Goal: Task Accomplishment & Management: Manage account settings

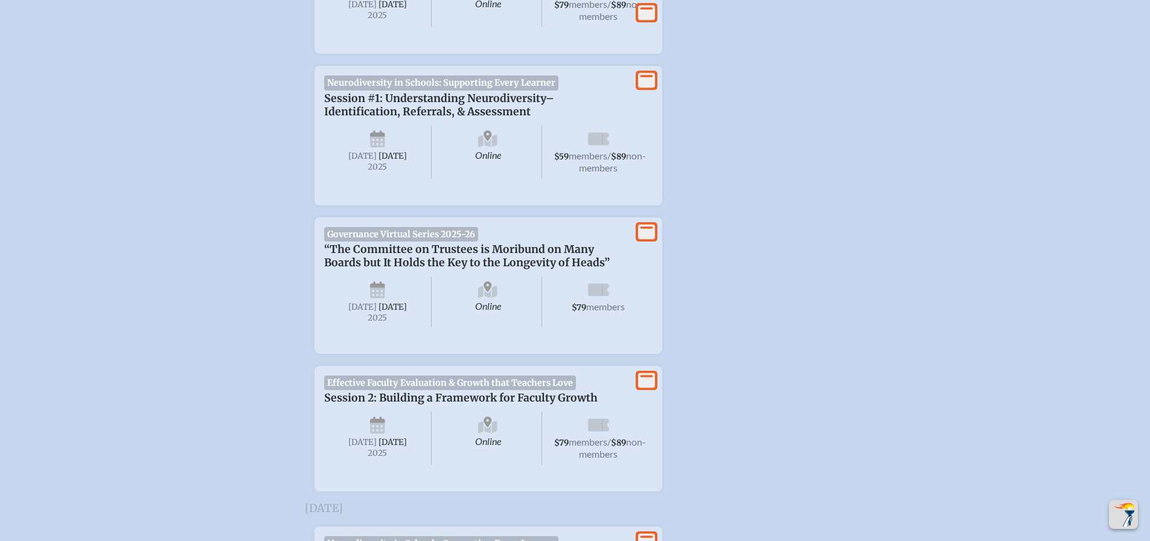
scroll to position [543, 0]
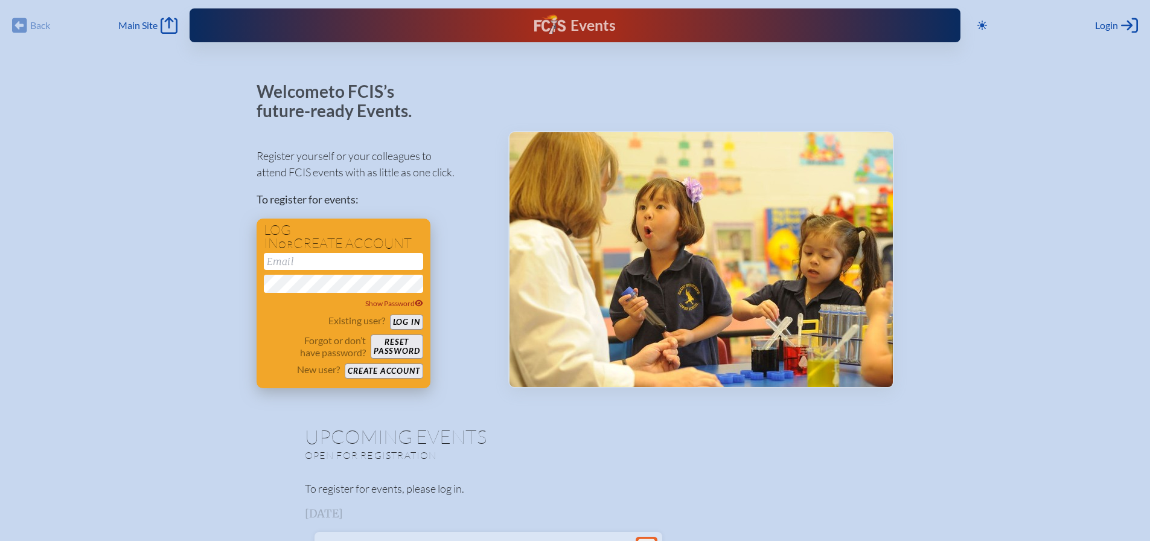
click at [331, 262] on input "email" at bounding box center [343, 261] width 159 height 17
type input "[PERSON_NAME][EMAIL_ADDRESS][PERSON_NAME][DOMAIN_NAME]"
click at [421, 303] on icon at bounding box center [419, 302] width 8 height 7
click at [421, 304] on icon at bounding box center [418, 302] width 9 height 7
click at [390, 372] on button "Create account" at bounding box center [384, 370] width 78 height 15
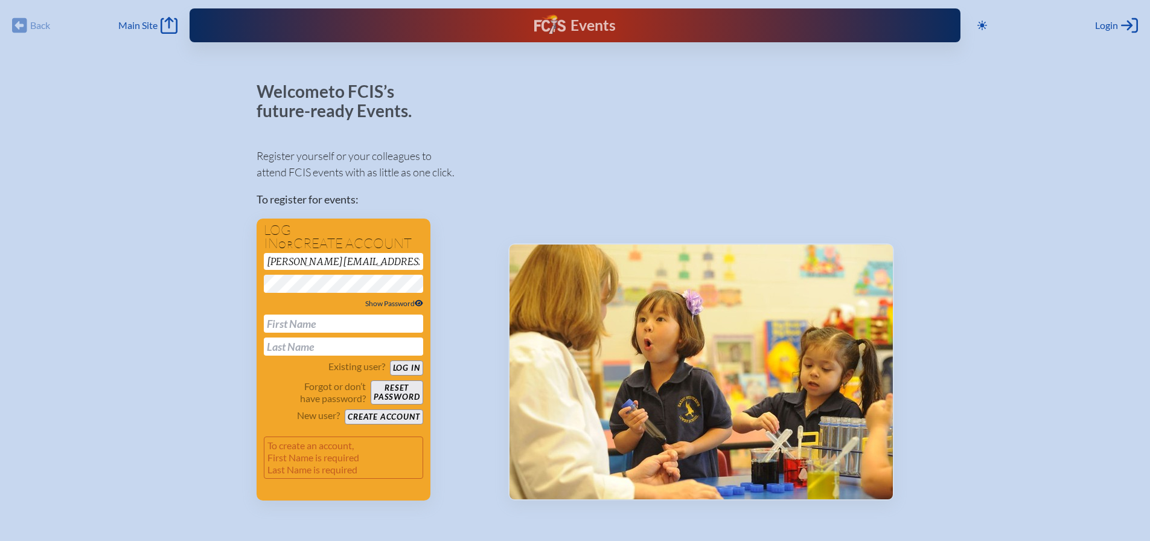
click at [314, 322] on input "text" at bounding box center [343, 324] width 159 height 18
type input "Susan"
type input "Poncy"
click at [397, 419] on button "Create account" at bounding box center [384, 416] width 78 height 15
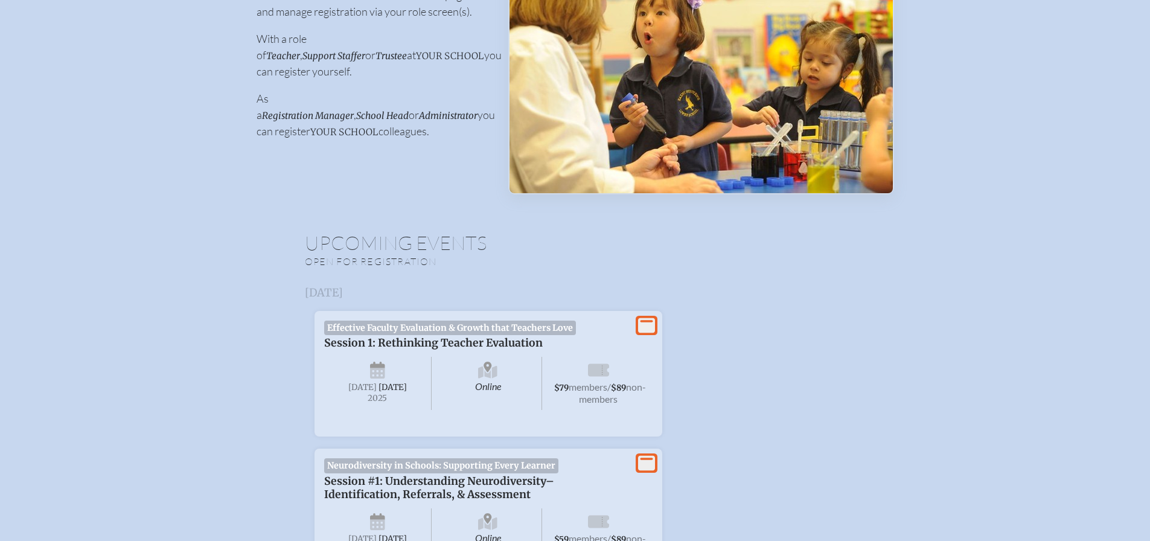
scroll to position [302, 0]
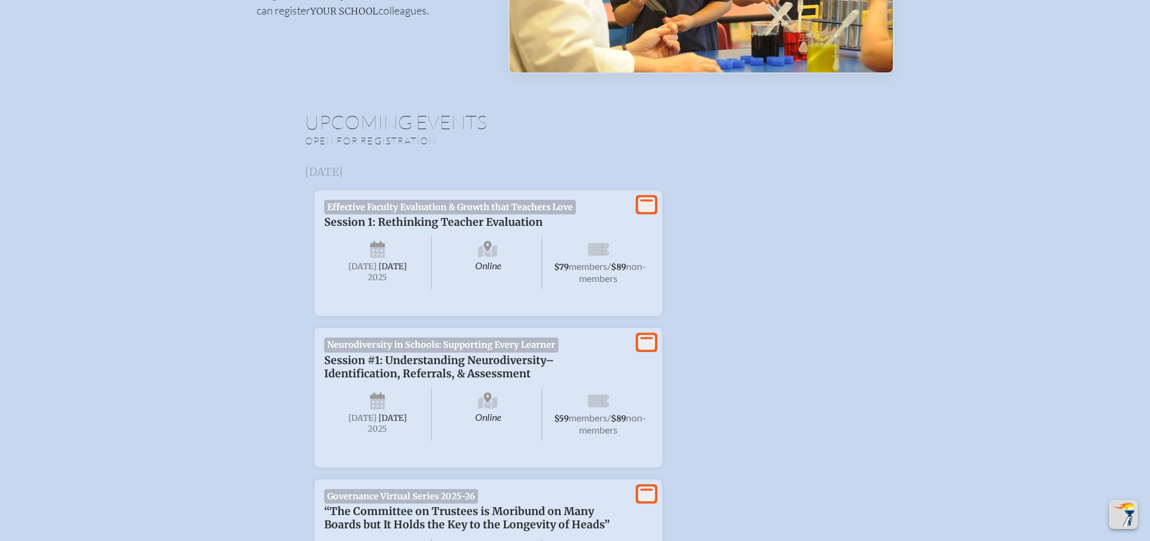
click at [472, 352] on span "Neurodiversity in Schools: Supporting Every Learner" at bounding box center [441, 344] width 235 height 14
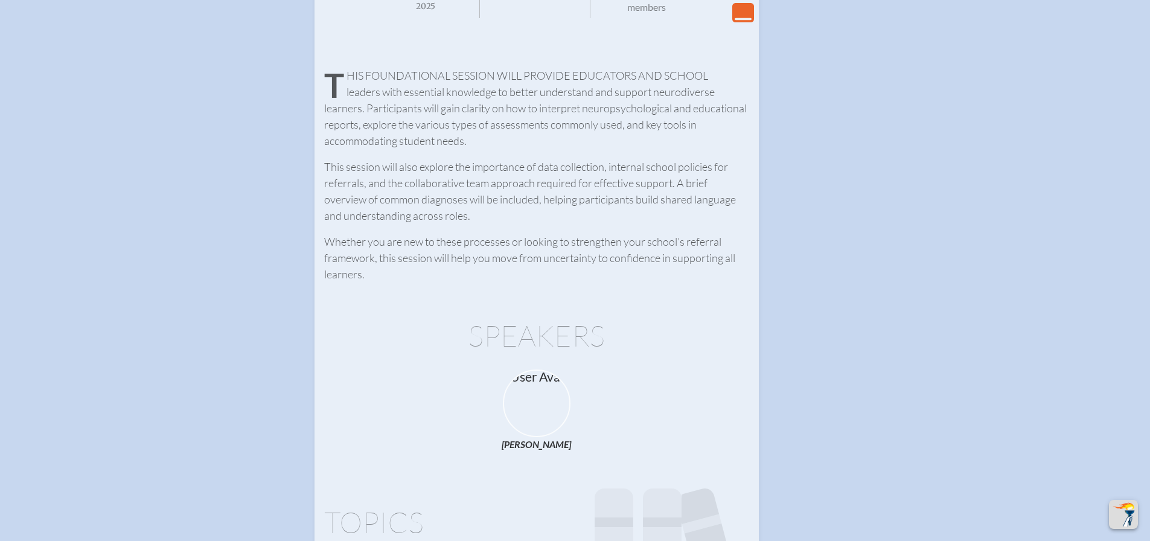
scroll to position [604, 0]
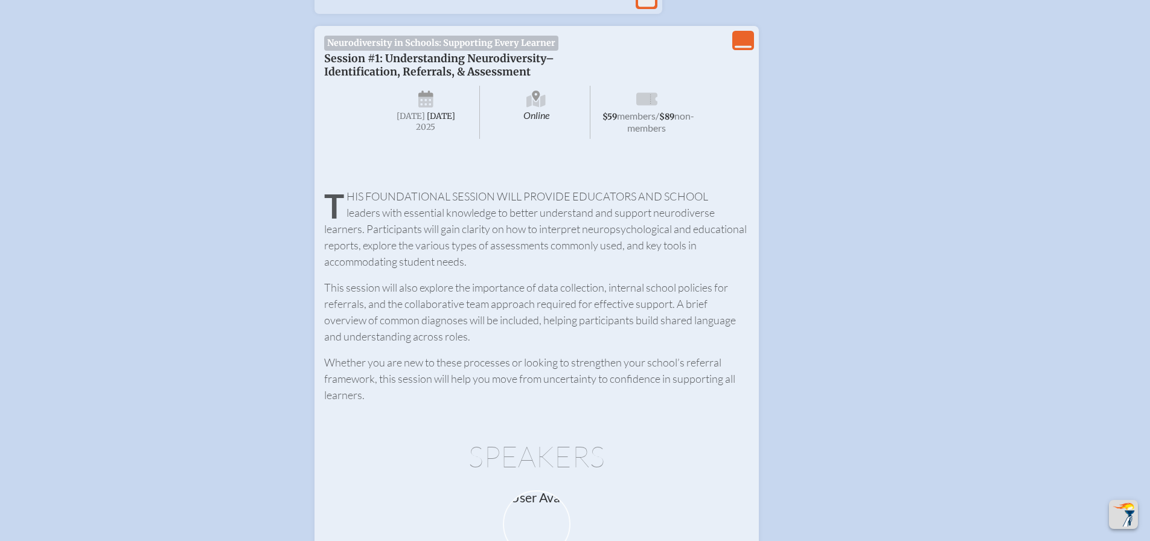
click at [743, 49] on icon "View Less" at bounding box center [743, 40] width 17 height 17
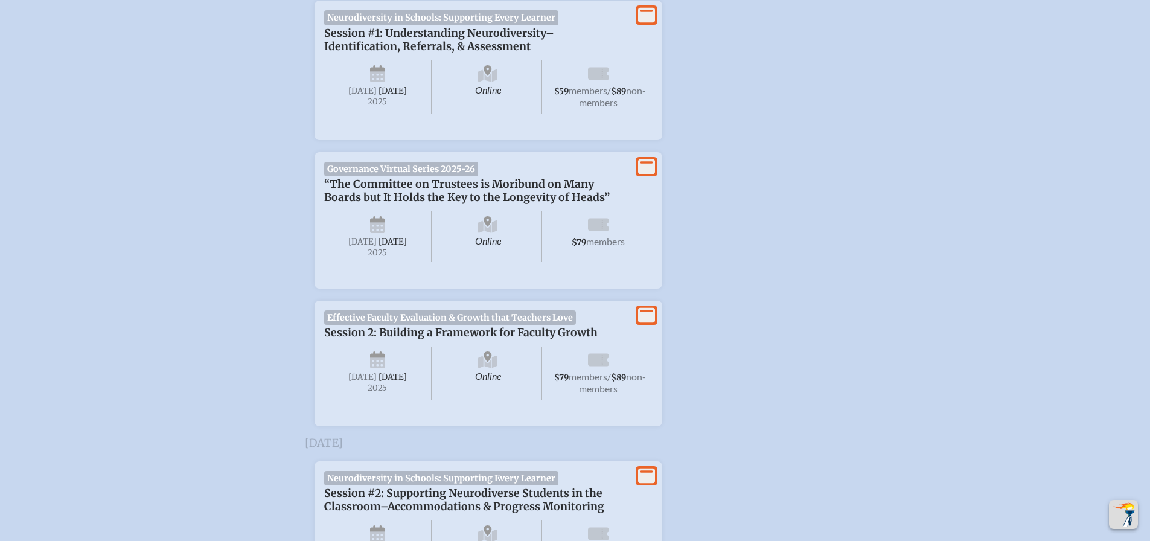
click at [648, 23] on icon at bounding box center [646, 15] width 17 height 15
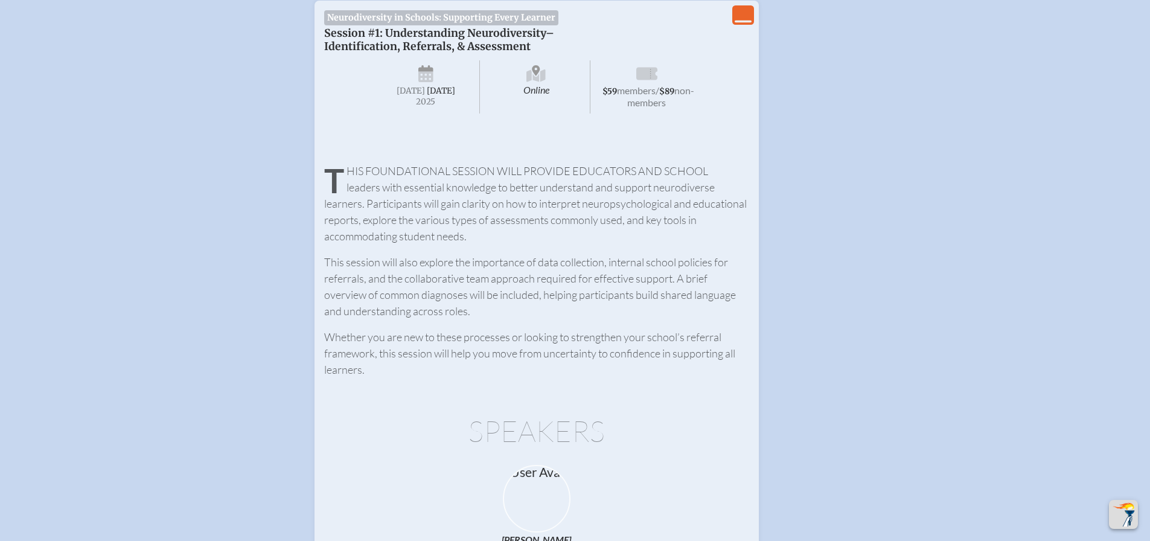
scroll to position [448, 0]
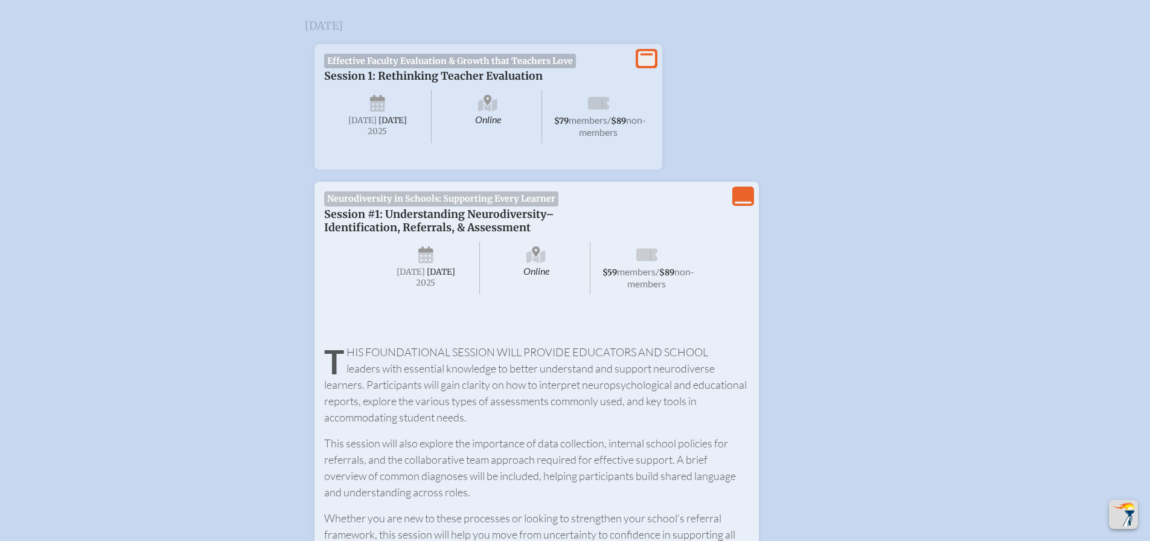
click at [537, 266] on icon at bounding box center [535, 255] width 19 height 19
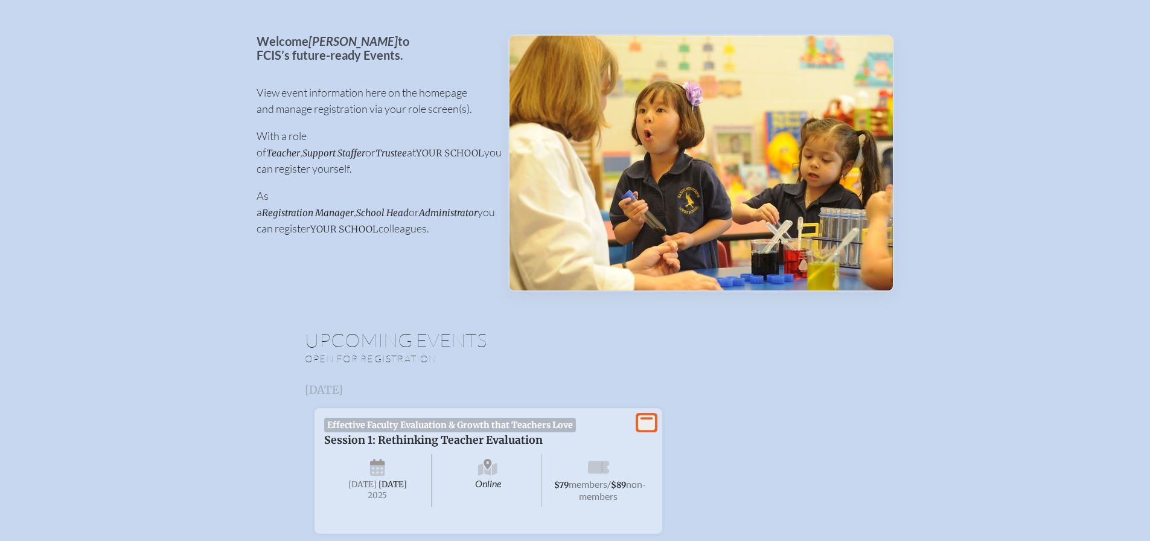
scroll to position [0, 0]
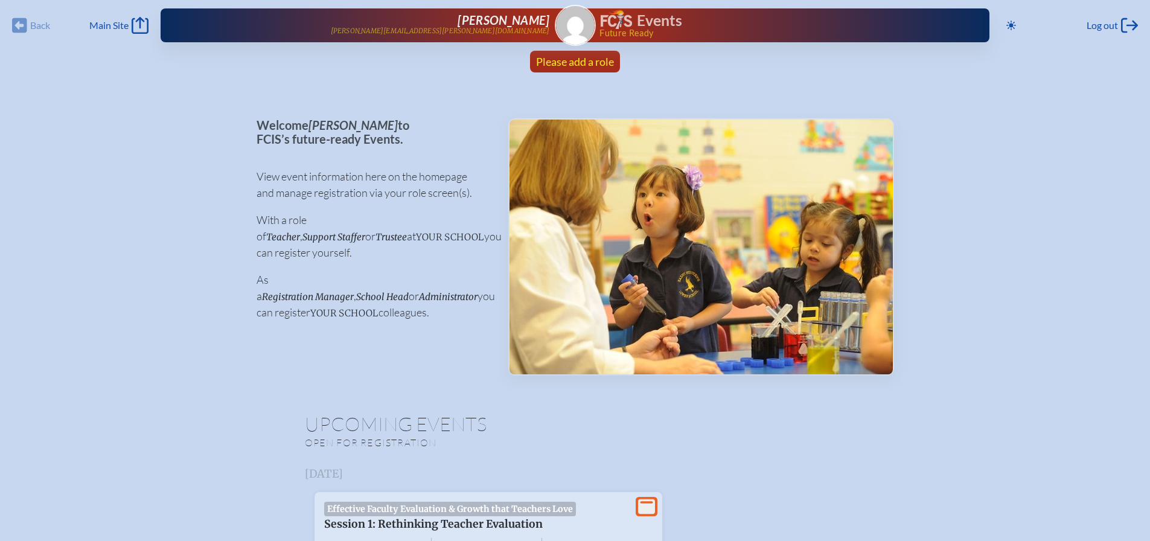
click at [604, 63] on span "Please add a role" at bounding box center [575, 61] width 78 height 13
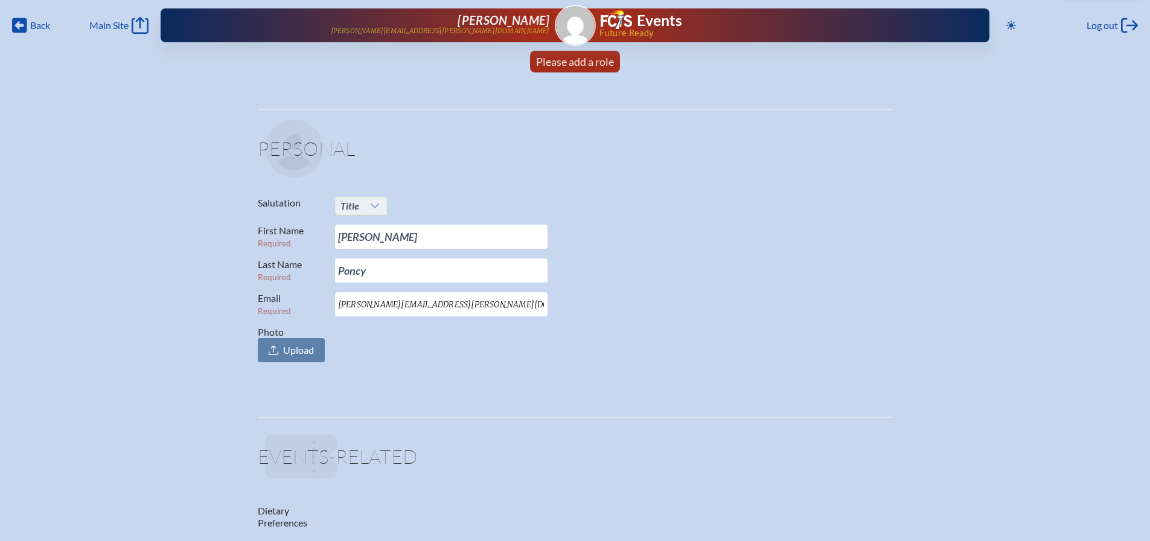
click at [374, 208] on icon at bounding box center [375, 206] width 10 height 10
click at [361, 248] on li "Mrs." at bounding box center [361, 245] width 52 height 17
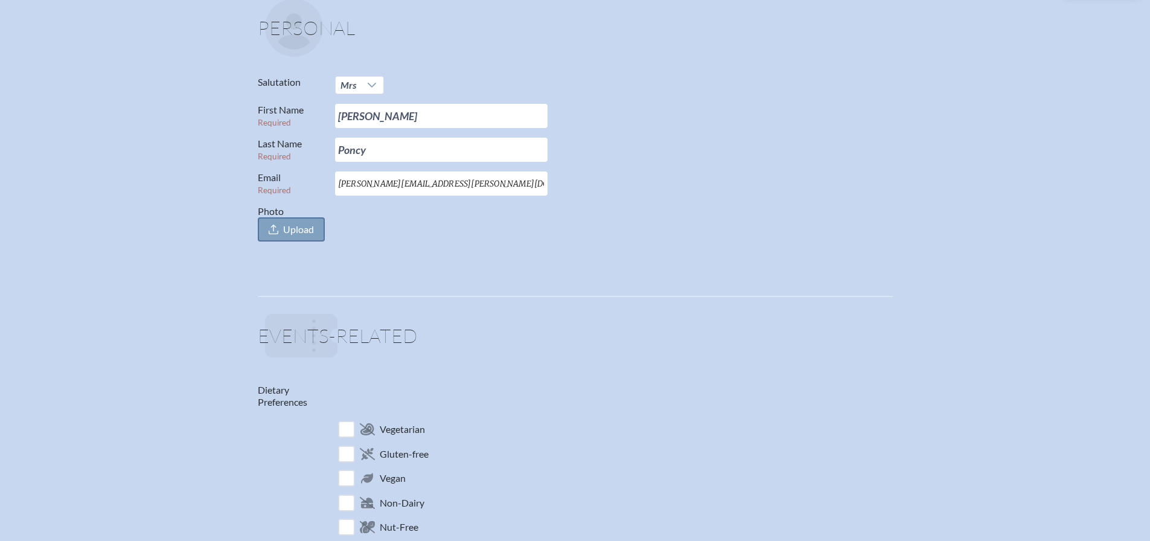
click at [293, 230] on span "Upload" at bounding box center [298, 229] width 31 height 12
click at [0, 0] on input "Photo Upload" at bounding box center [0, 0] width 0 height 0
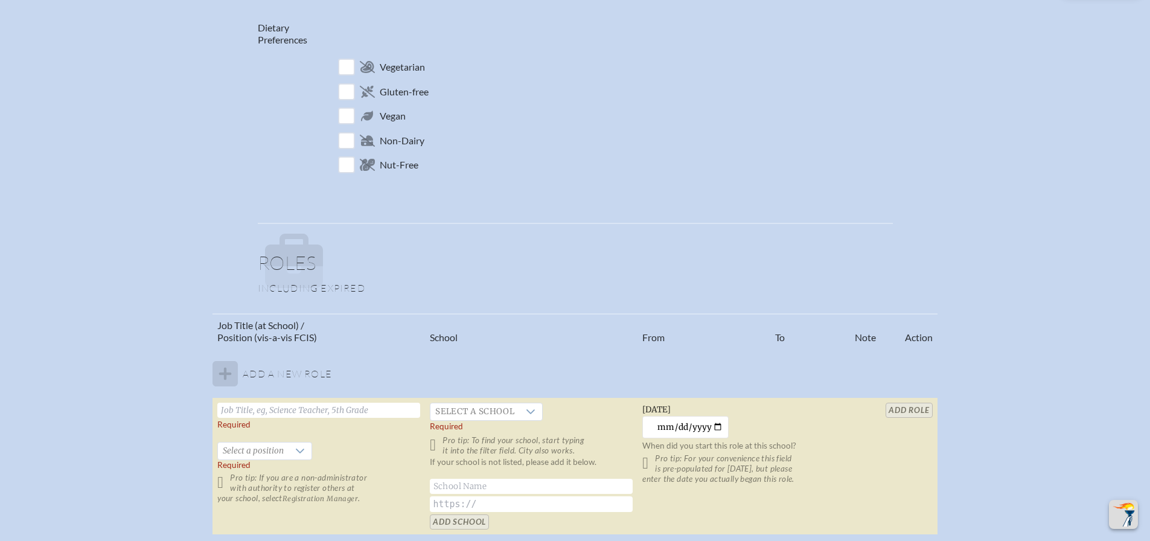
scroll to position [604, 0]
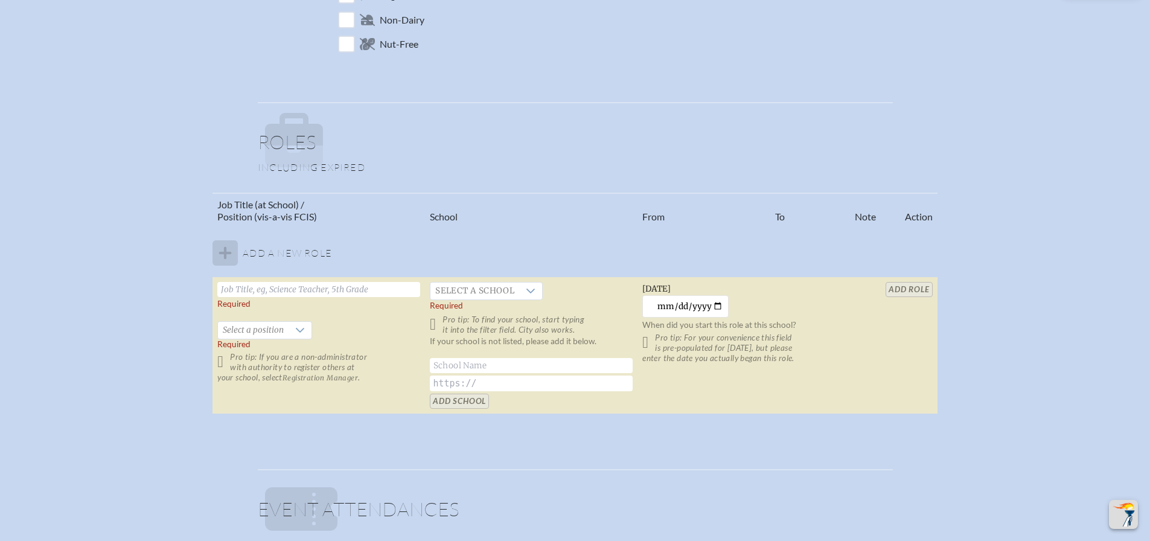
click at [272, 288] on input "text" at bounding box center [318, 289] width 203 height 15
click at [301, 329] on icon at bounding box center [300, 330] width 8 height 5
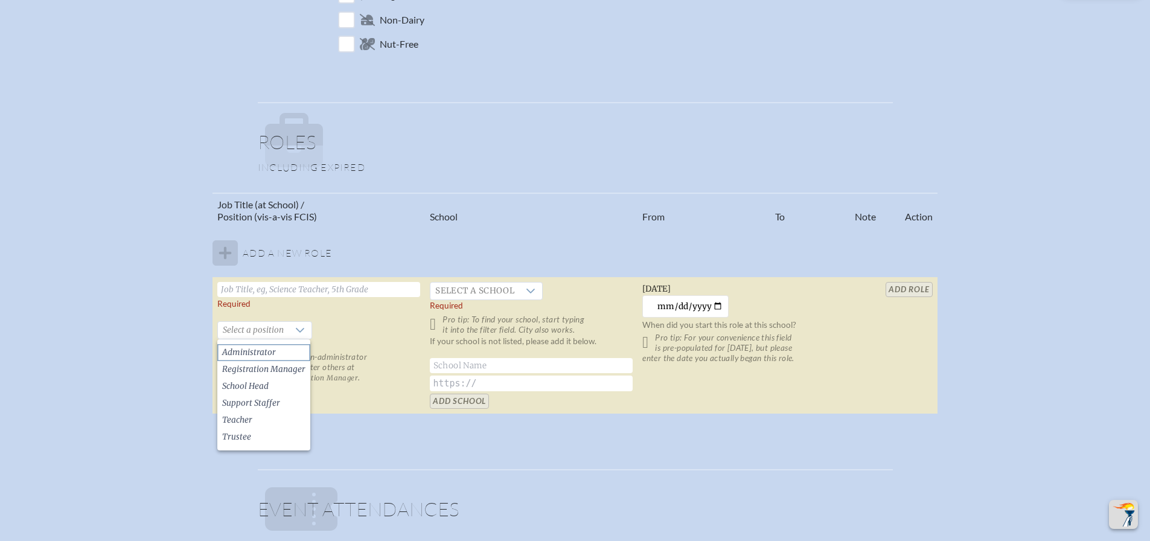
click at [275, 350] on li "Administrator" at bounding box center [263, 352] width 93 height 17
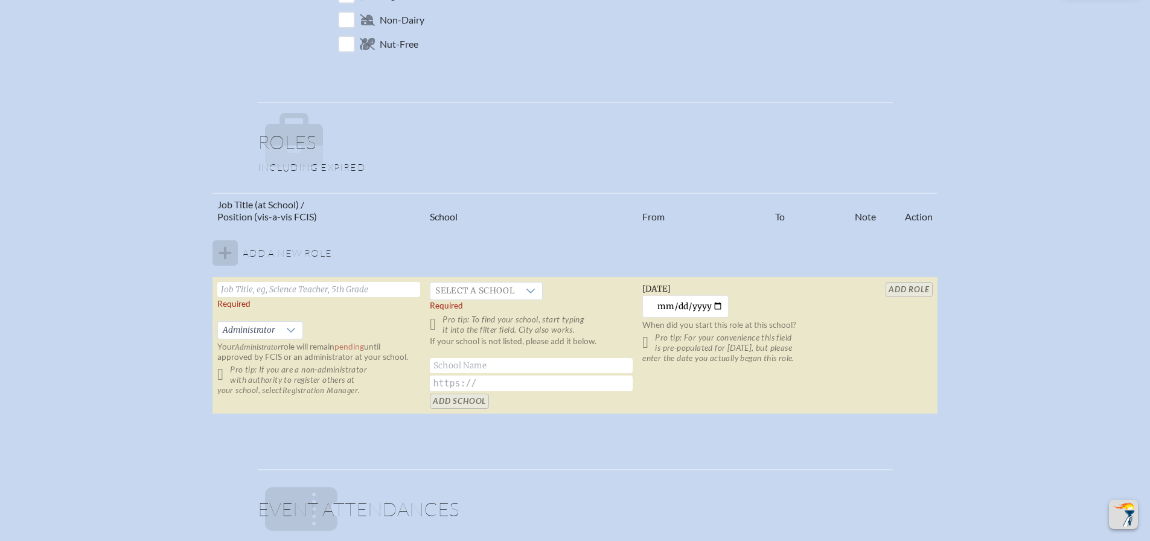
click at [264, 290] on input "text" at bounding box center [318, 289] width 203 height 15
type input "Director of Student Services"
click at [537, 293] on div at bounding box center [530, 291] width 23 height 17
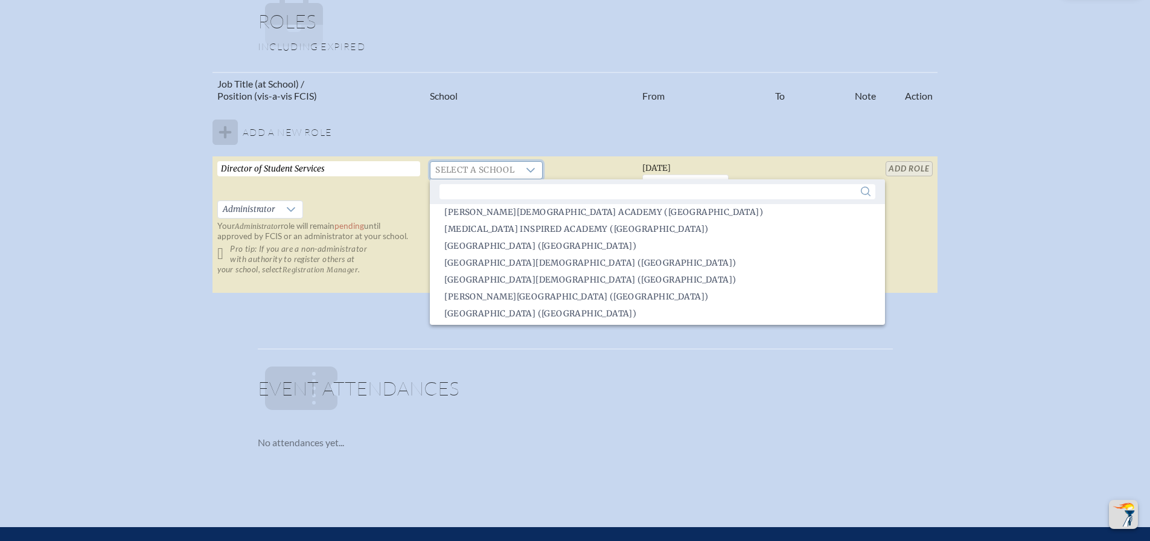
scroll to position [302, 0]
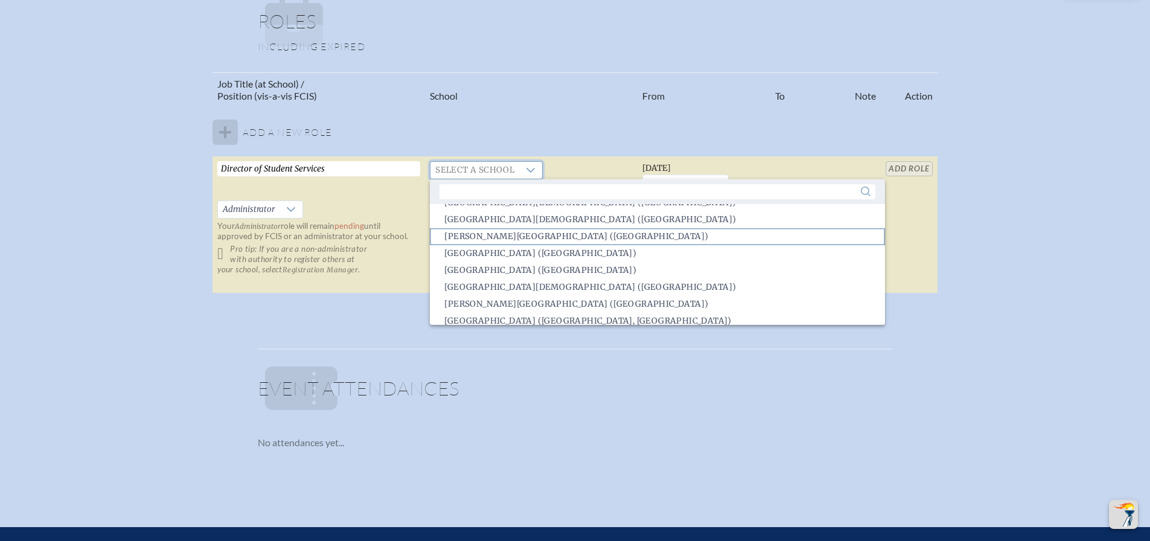
click at [525, 237] on span "Benjamin School (North Palm Beach)" at bounding box center [576, 237] width 264 height 12
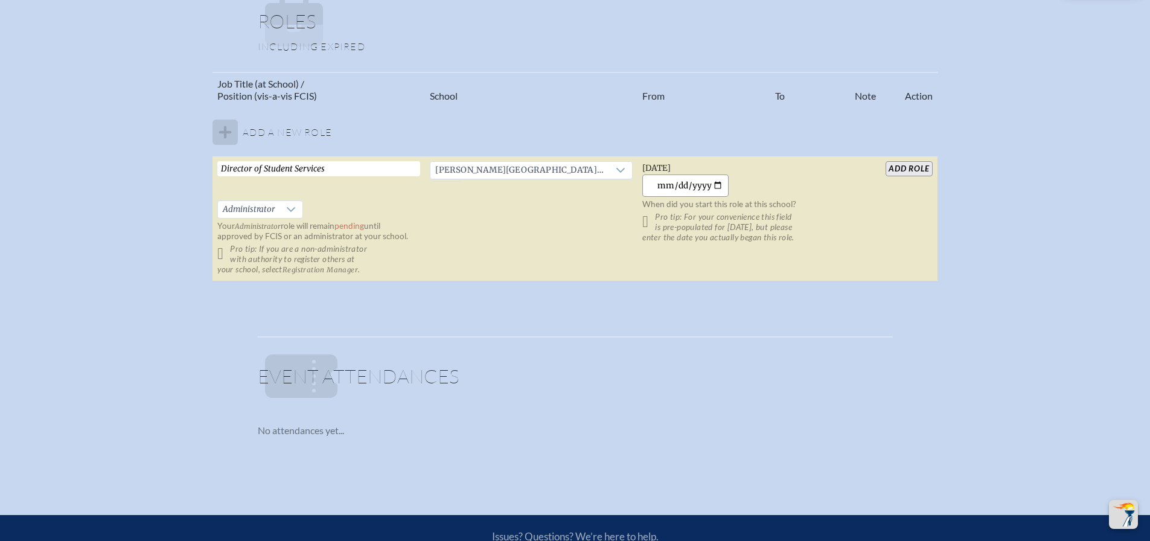
click at [676, 182] on input "2025-09-10" at bounding box center [685, 185] width 86 height 22
type input "1998-08-15"
click at [899, 167] on input "add Role" at bounding box center [909, 168] width 46 height 15
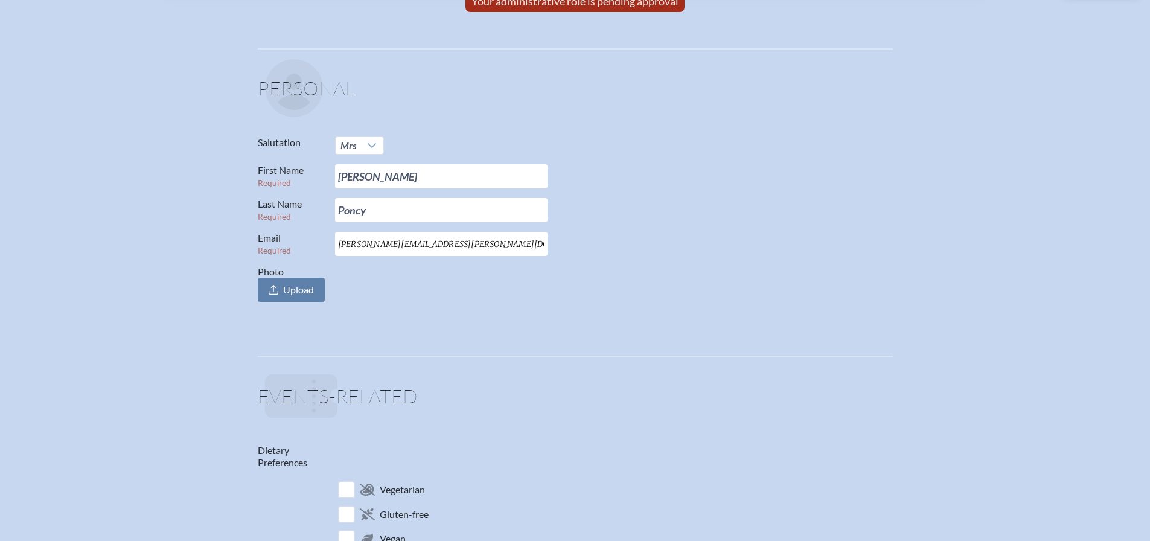
scroll to position [0, 0]
